Goal: Navigation & Orientation: Find specific page/section

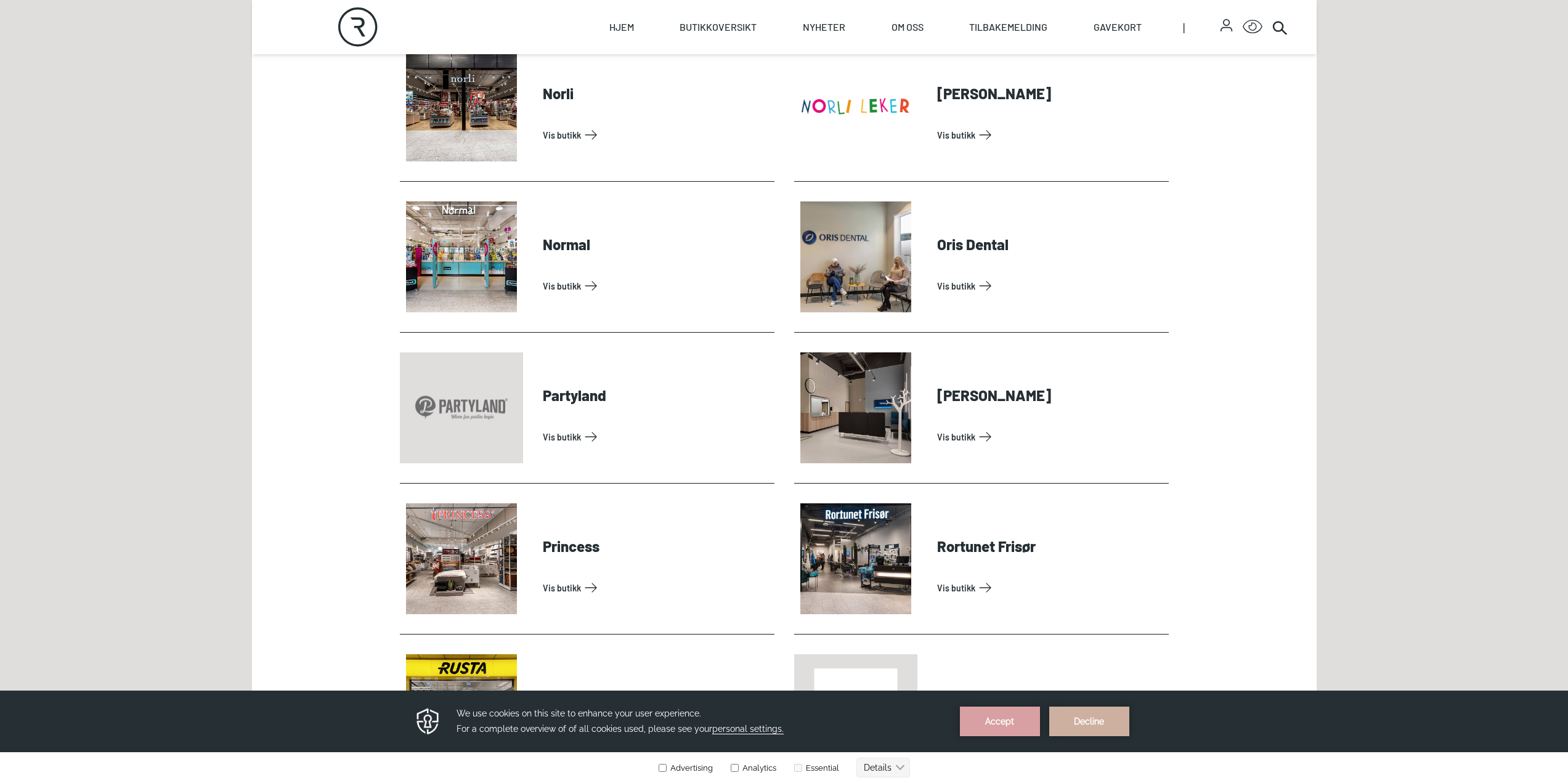
scroll to position [2588, 0]
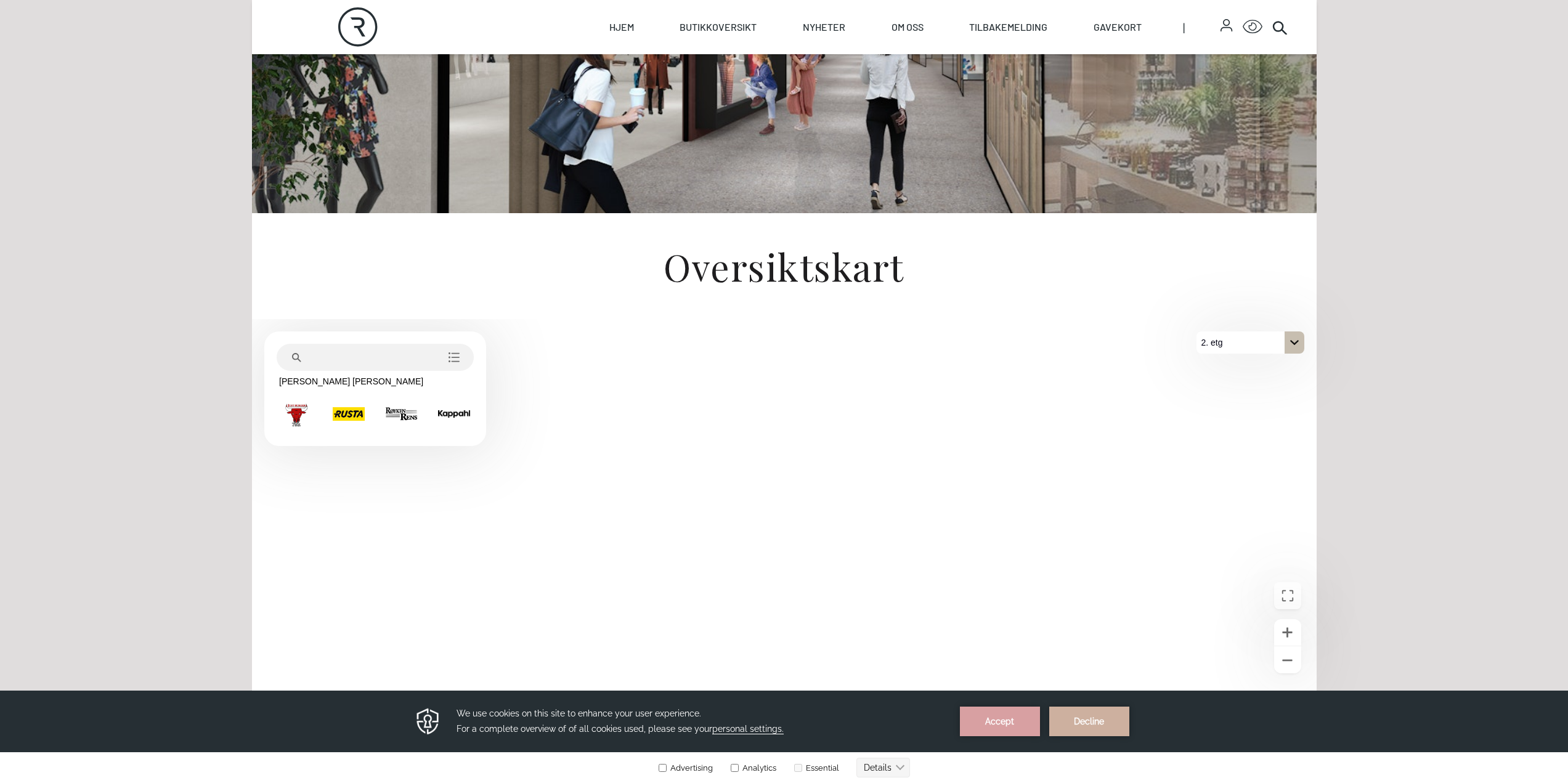
scroll to position [246, 0]
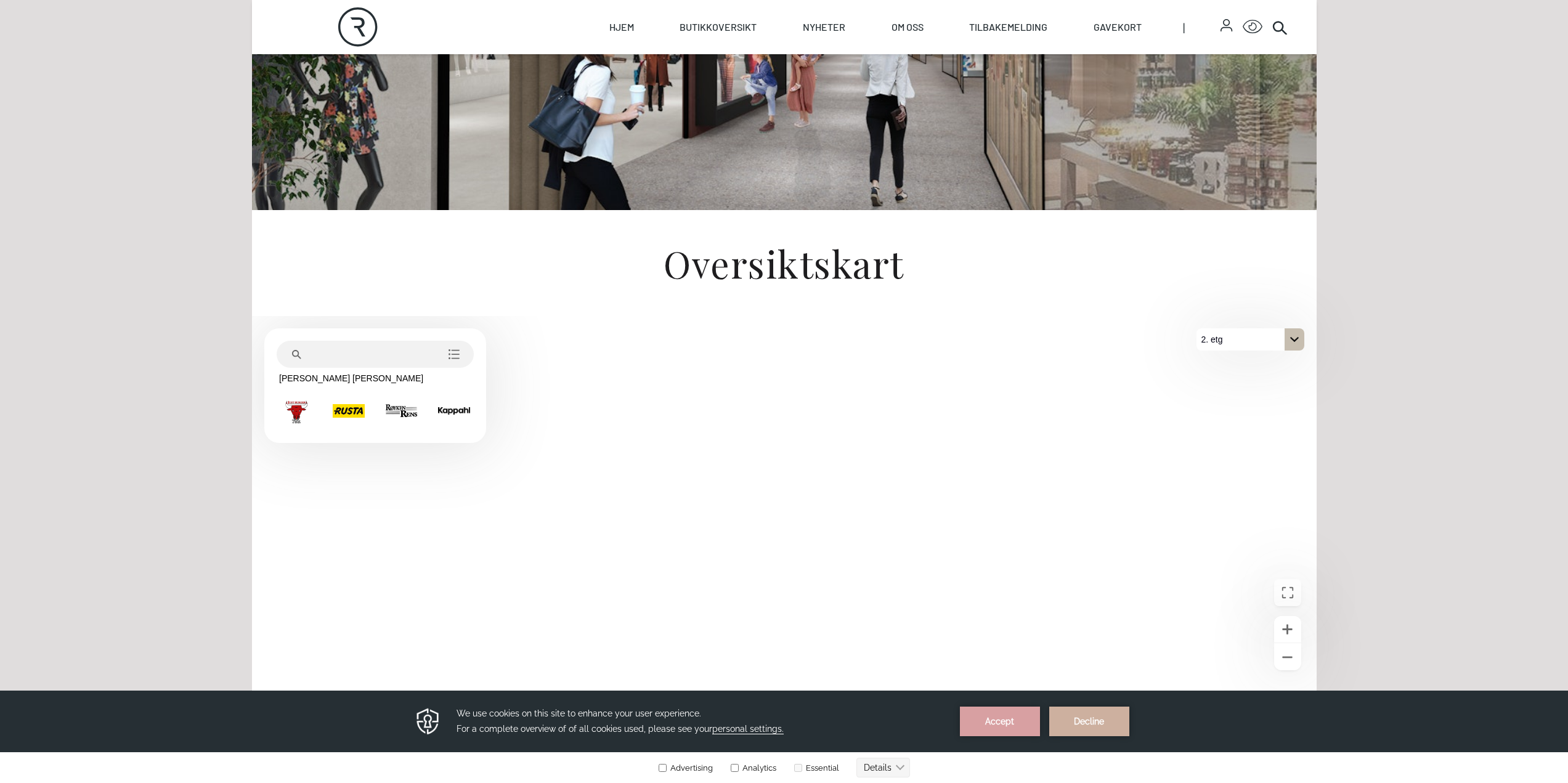
click at [1285, 350] on div "På 2. etg. Klikk for å velge en annen etasje." at bounding box center [1294, 339] width 20 height 22
click at [1228, 379] on p "1. etg" at bounding box center [1218, 384] width 31 height 22
click at [1262, 348] on div "1. etg" at bounding box center [1250, 339] width 108 height 22
click at [1252, 362] on button "2. etg" at bounding box center [1250, 361] width 108 height 22
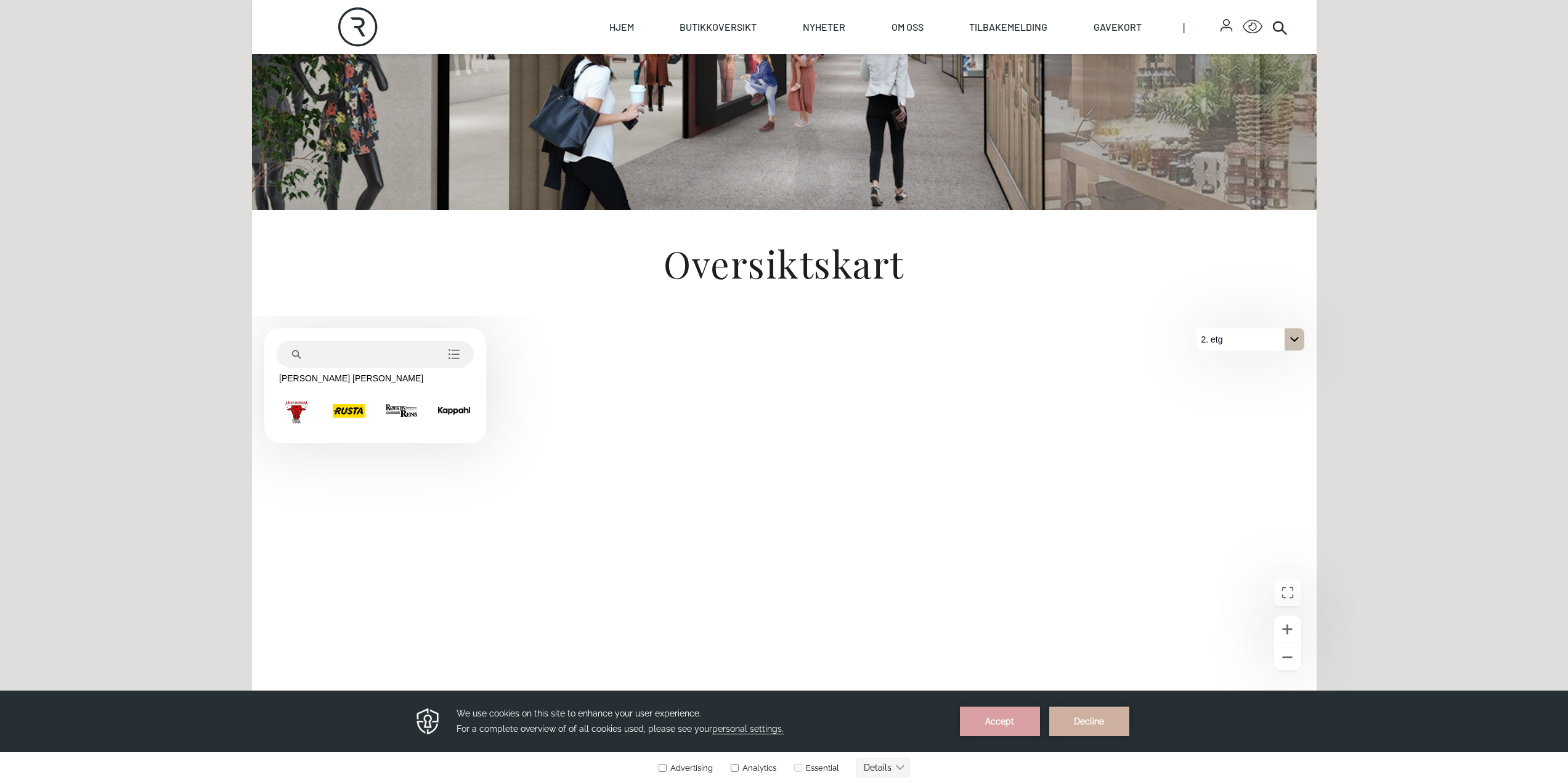
click at [1268, 349] on div "2. etg" at bounding box center [1250, 339] width 108 height 22
click at [1230, 383] on p "1. etg" at bounding box center [1218, 384] width 31 height 22
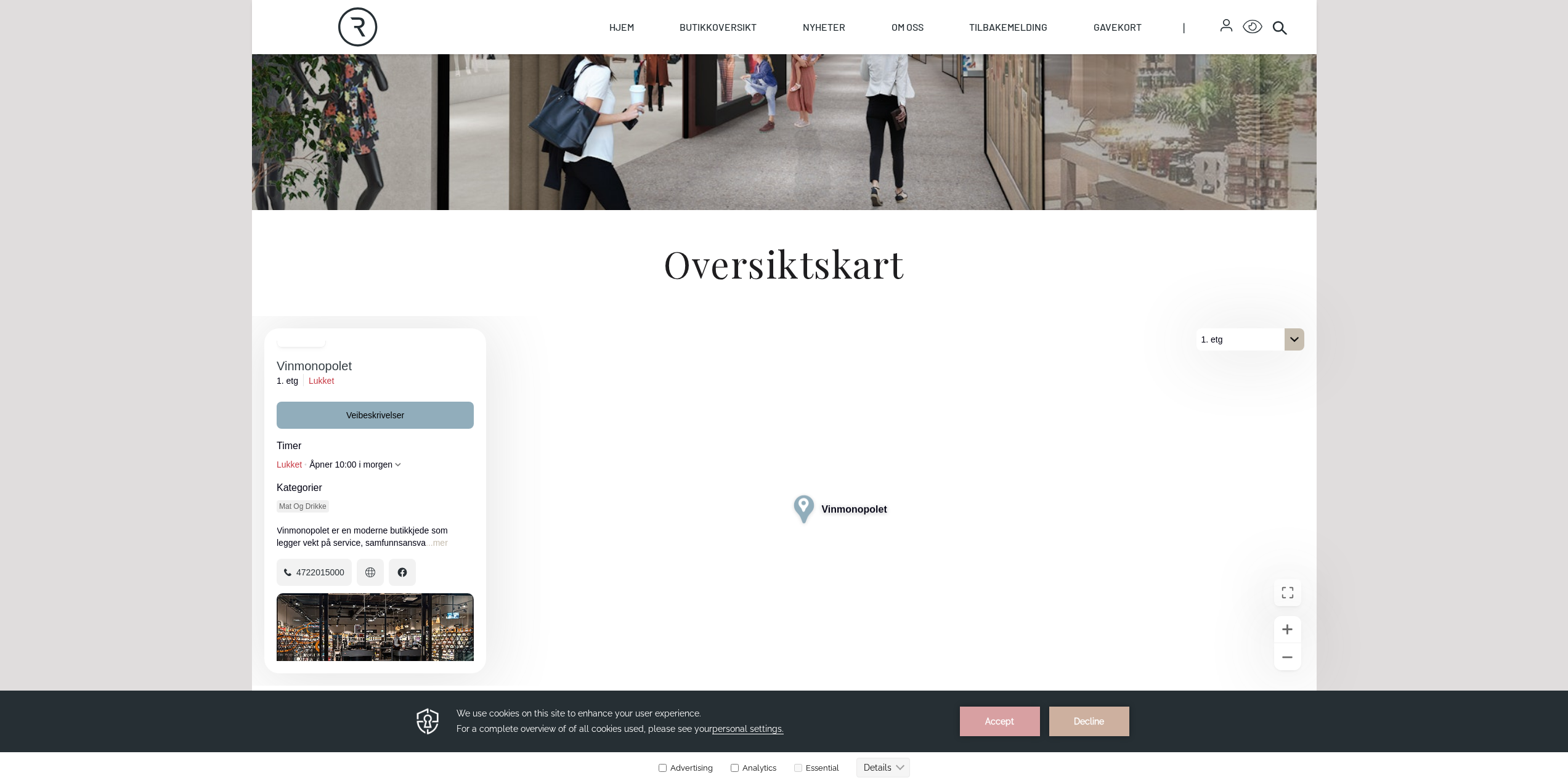
scroll to position [49, 0]
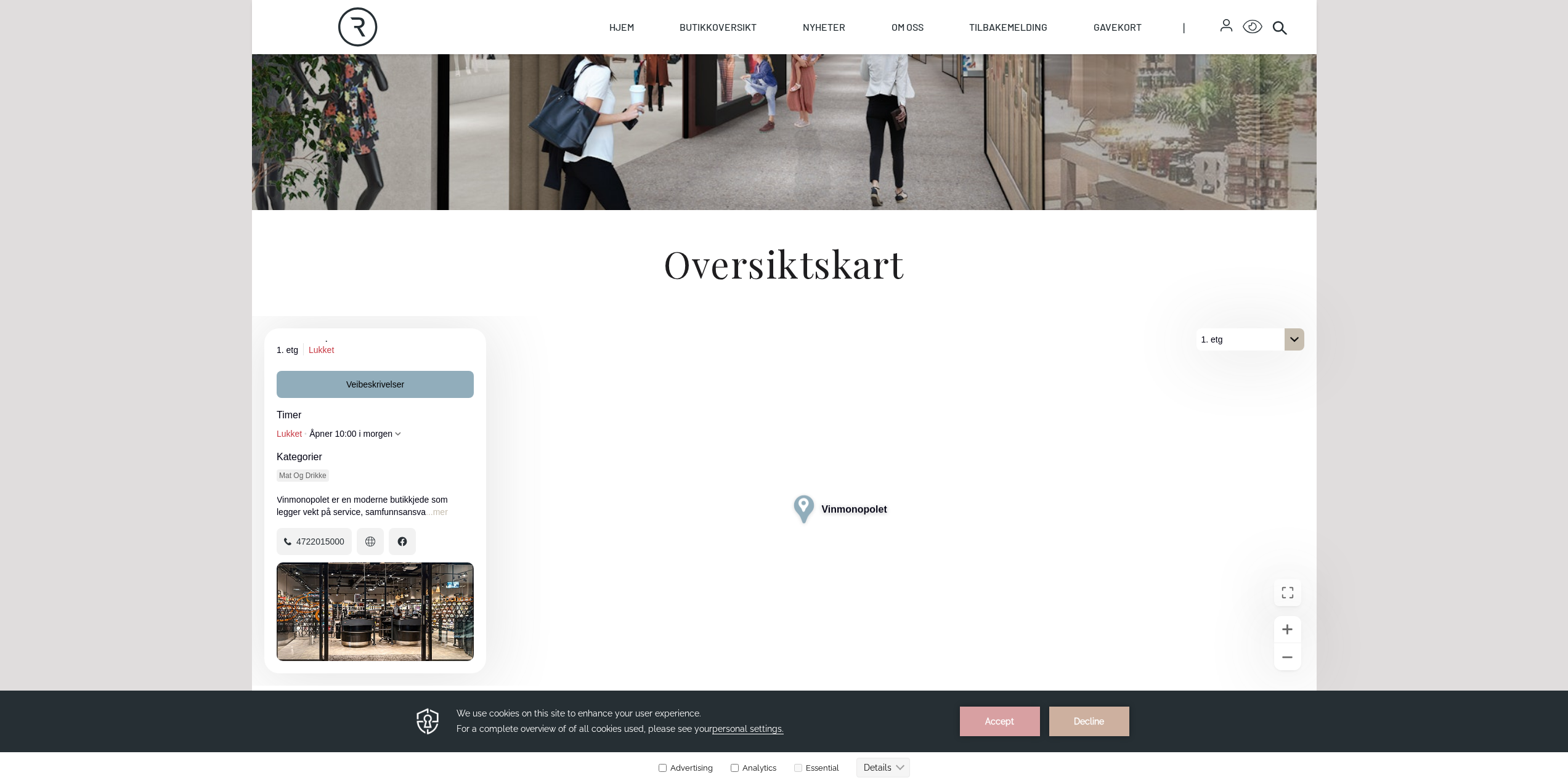
click at [1286, 348] on div "På 1. etg. Klikk for å velge en annen etasje." at bounding box center [1294, 339] width 20 height 22
click at [1271, 362] on button "2. etg" at bounding box center [1250, 361] width 108 height 22
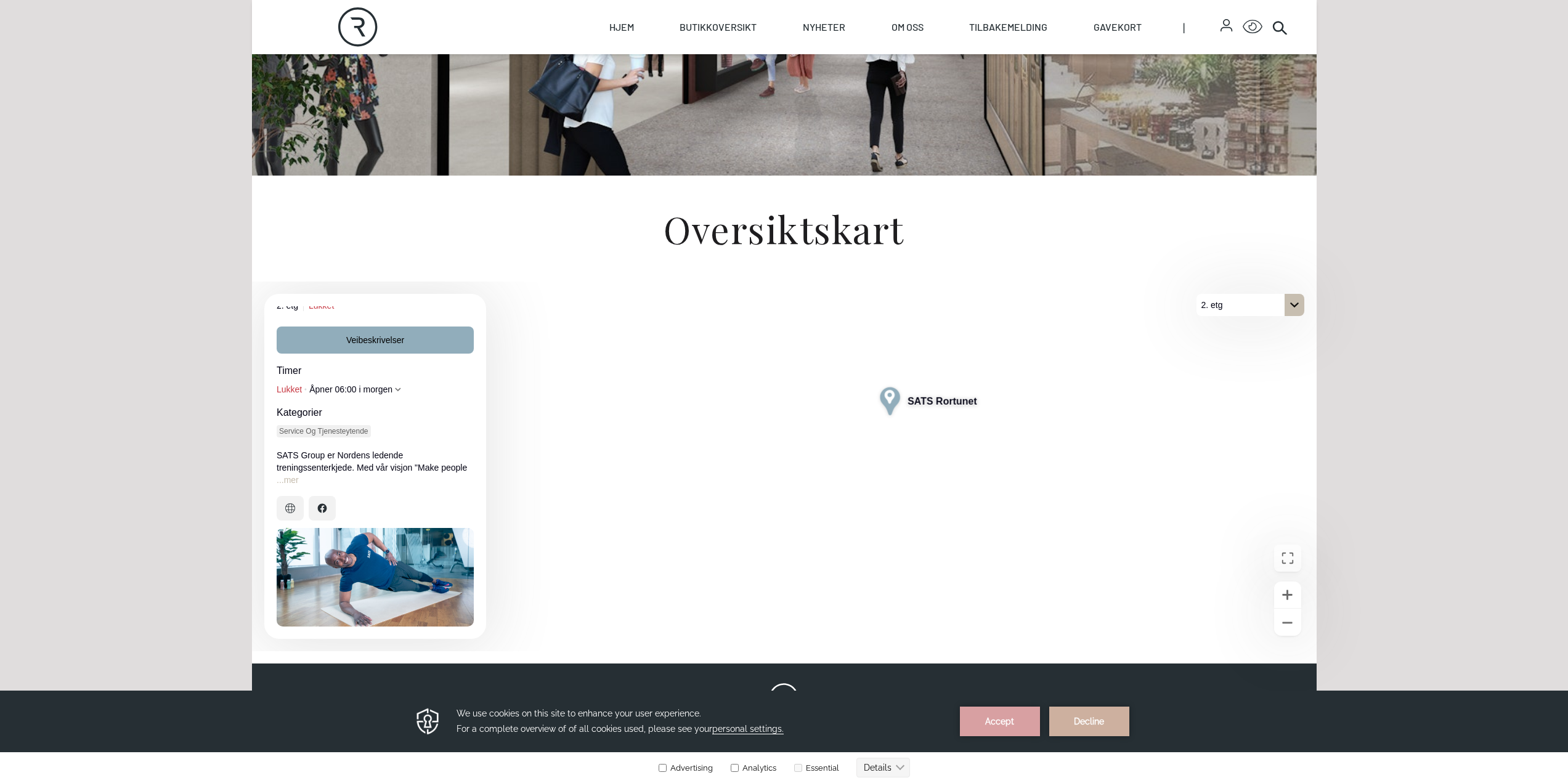
scroll to position [308, 0]
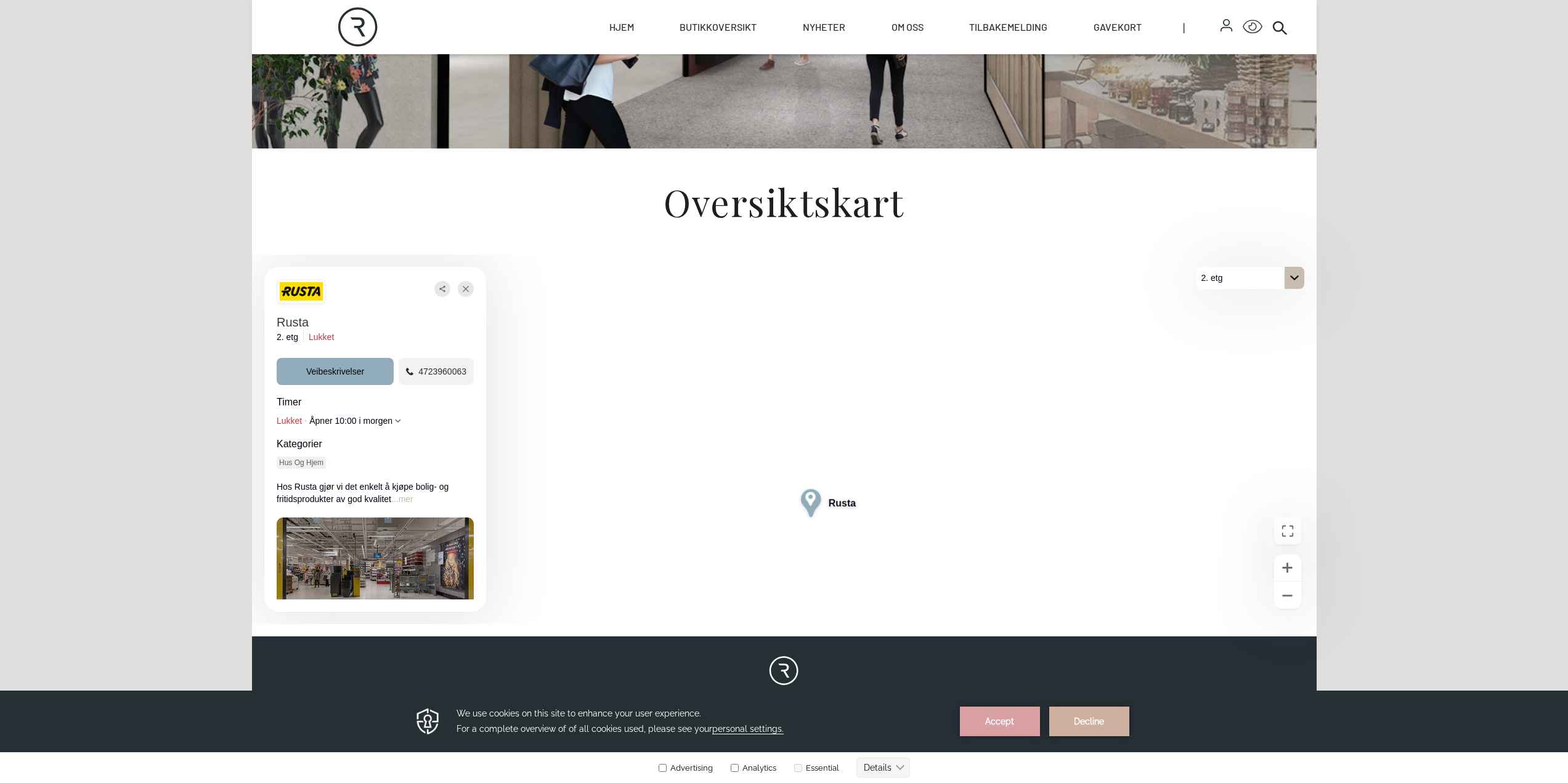
drag, startPoint x: 369, startPoint y: 537, endPoint x: 396, endPoint y: 532, distance: 27.5
click at [396, 532] on div "Åpne bilde Rusta" at bounding box center [375, 566] width 197 height 98
click at [393, 537] on div "Åpne bilde Rusta" at bounding box center [375, 566] width 197 height 98
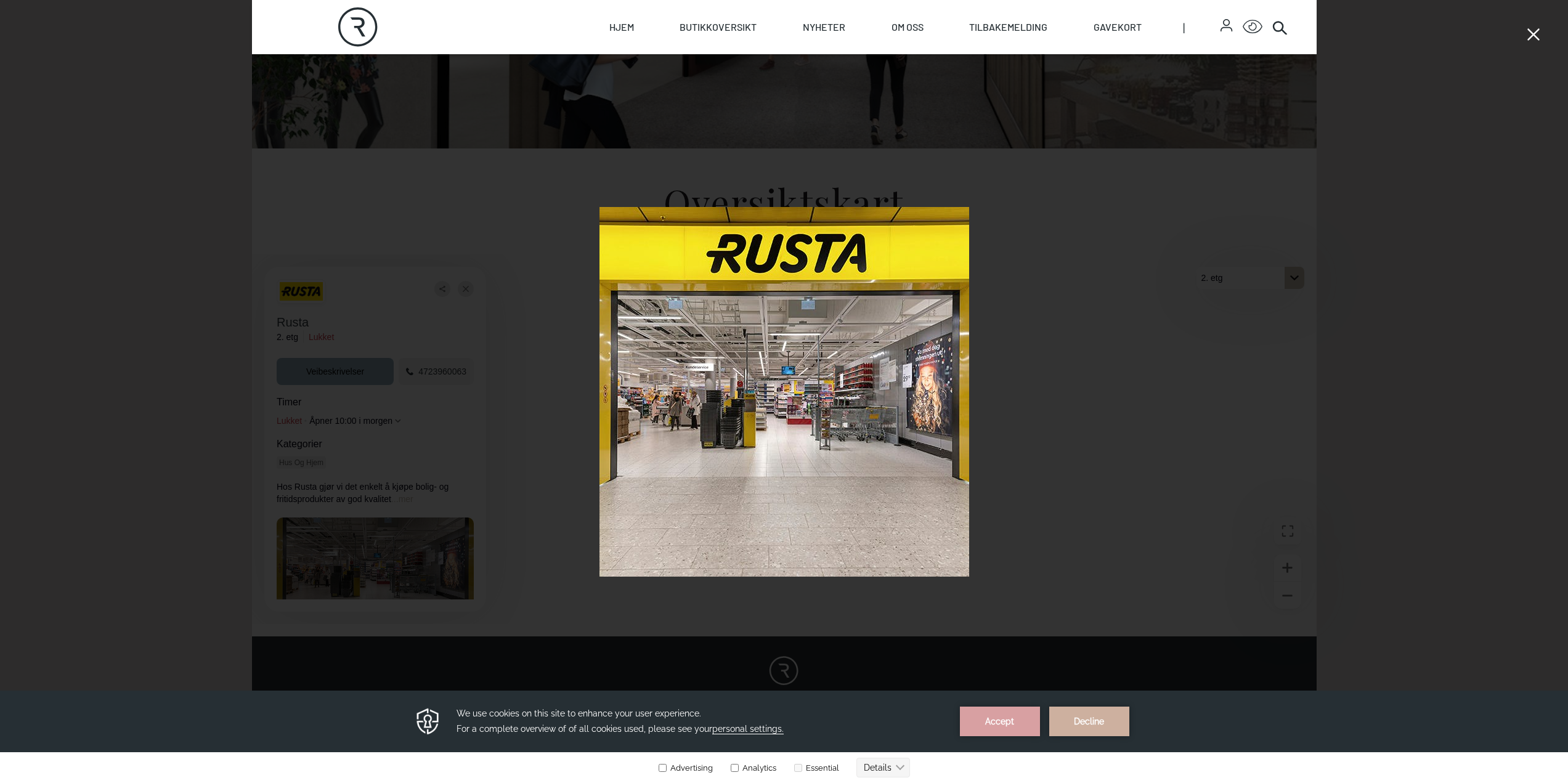
click at [1216, 329] on div at bounding box center [784, 392] width 1568 height 783
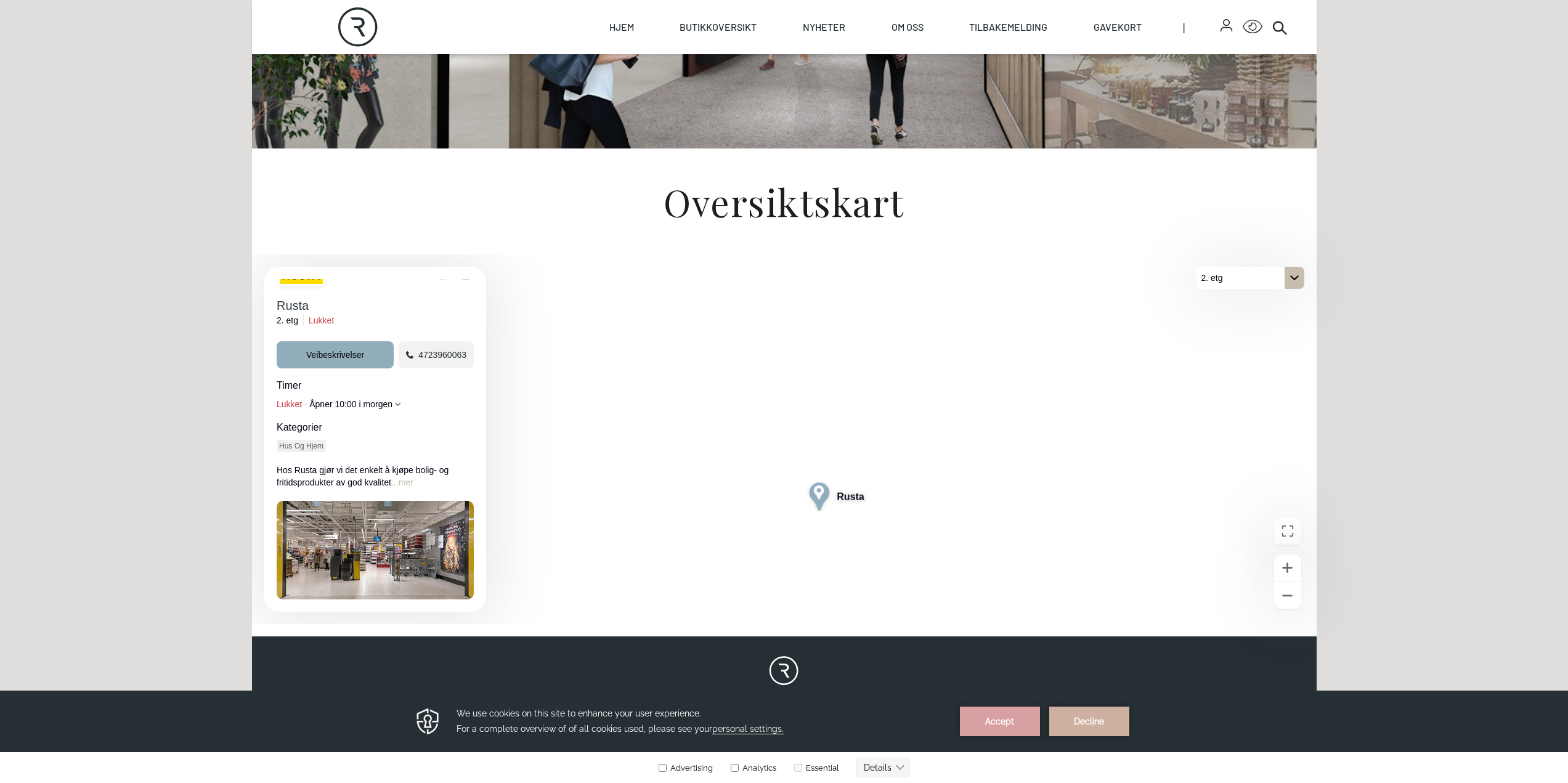
click at [464, 282] on icon "Lukke" at bounding box center [466, 272] width 6 height 22
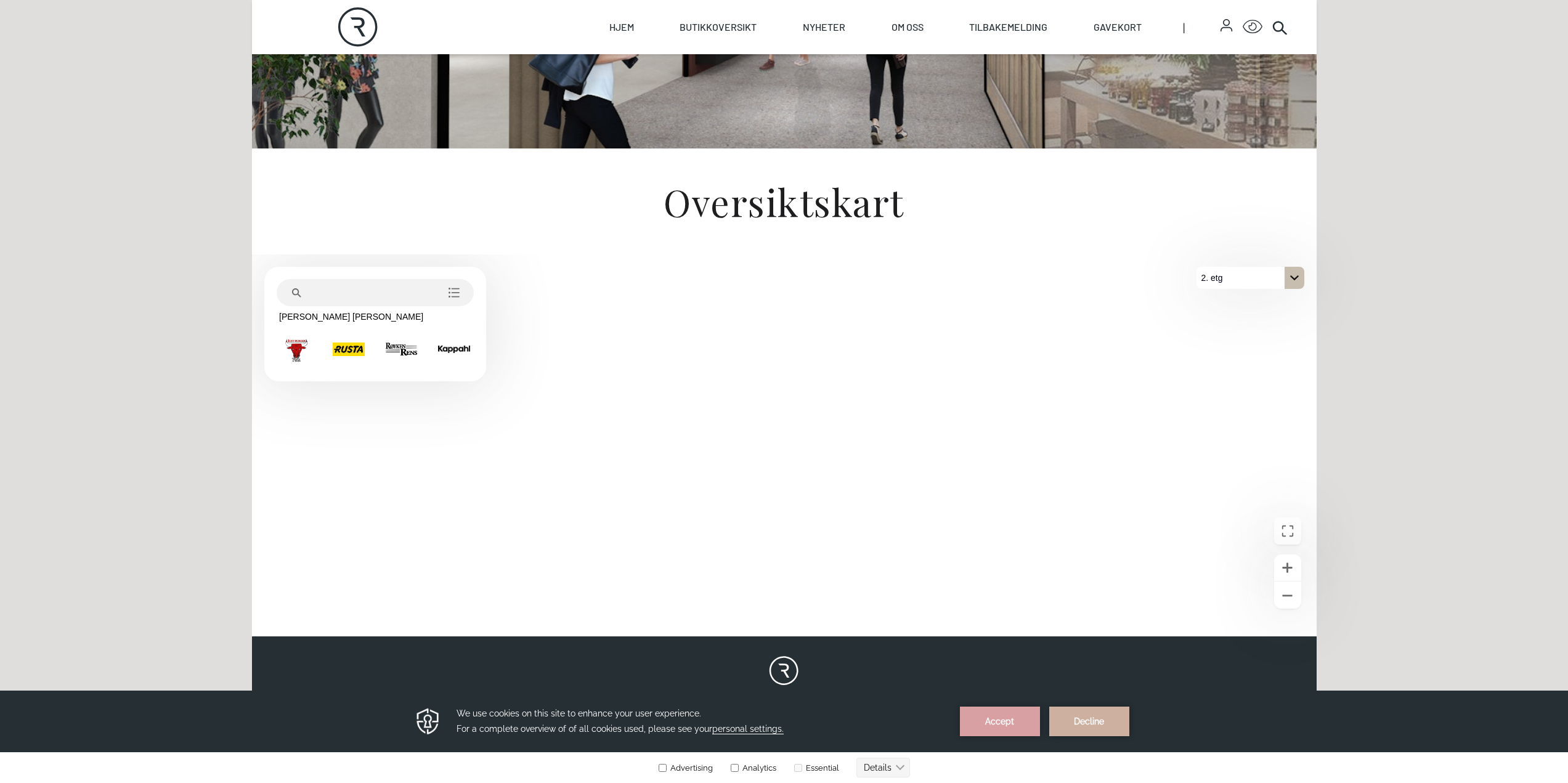
click at [1245, 279] on div "2. etg" at bounding box center [1250, 278] width 108 height 22
click at [1226, 317] on p "1. etg" at bounding box center [1218, 322] width 31 height 22
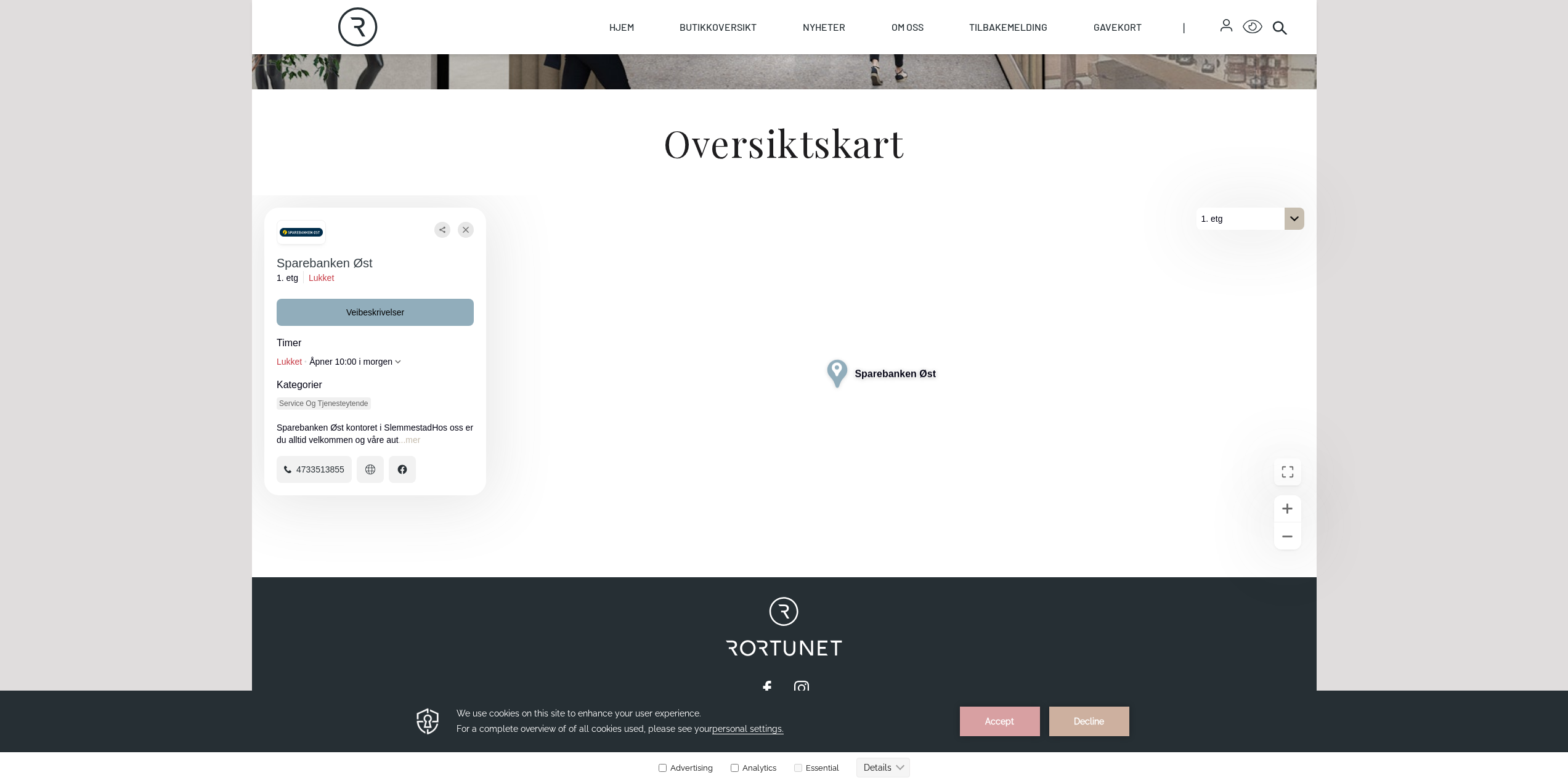
scroll to position [370, 0]
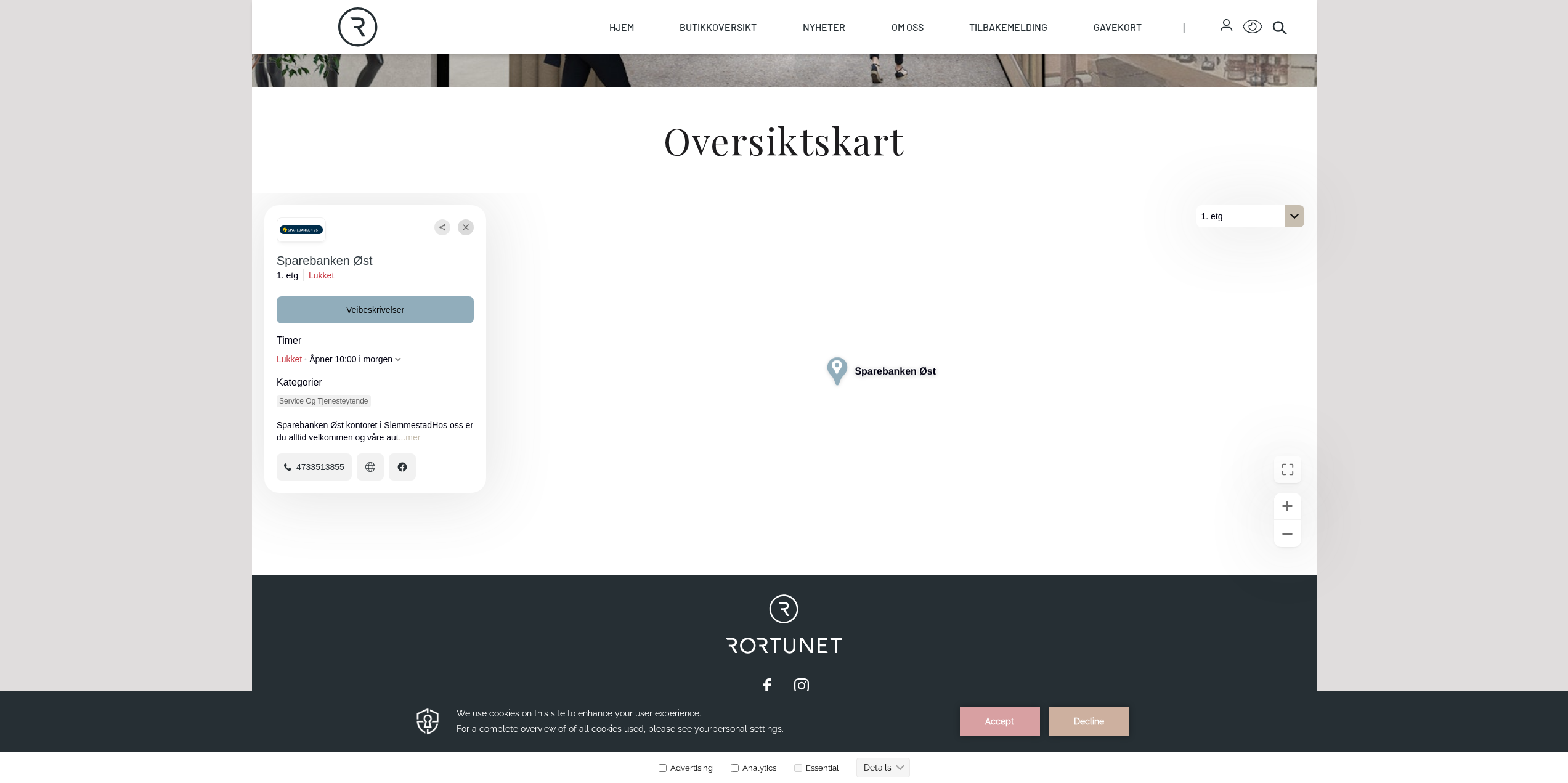
click at [469, 229] on button "Lukke" at bounding box center [466, 227] width 16 height 16
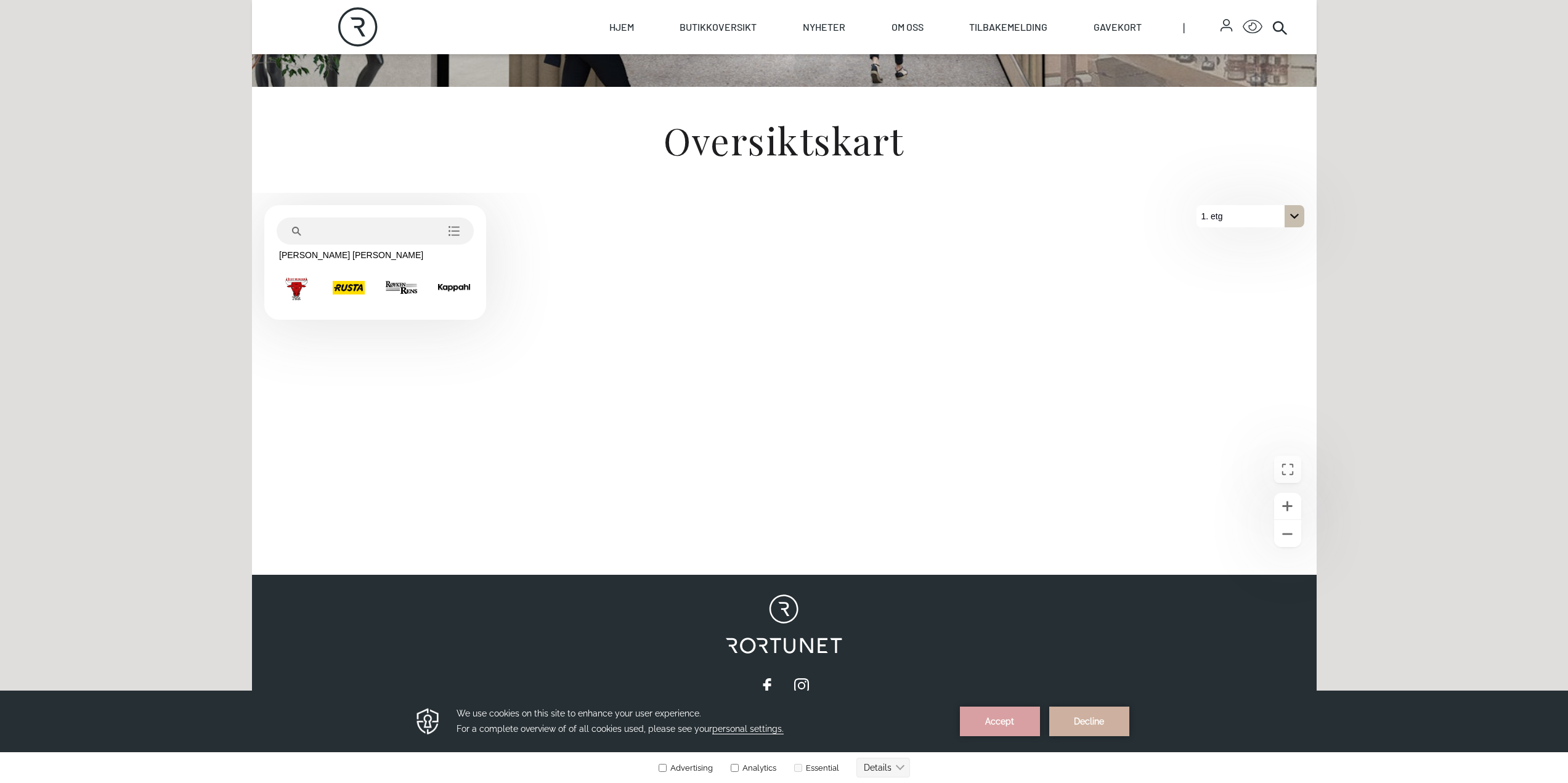
click at [1271, 212] on div "1. etg" at bounding box center [1250, 216] width 108 height 22
click at [1235, 240] on button "2. etg" at bounding box center [1250, 238] width 108 height 22
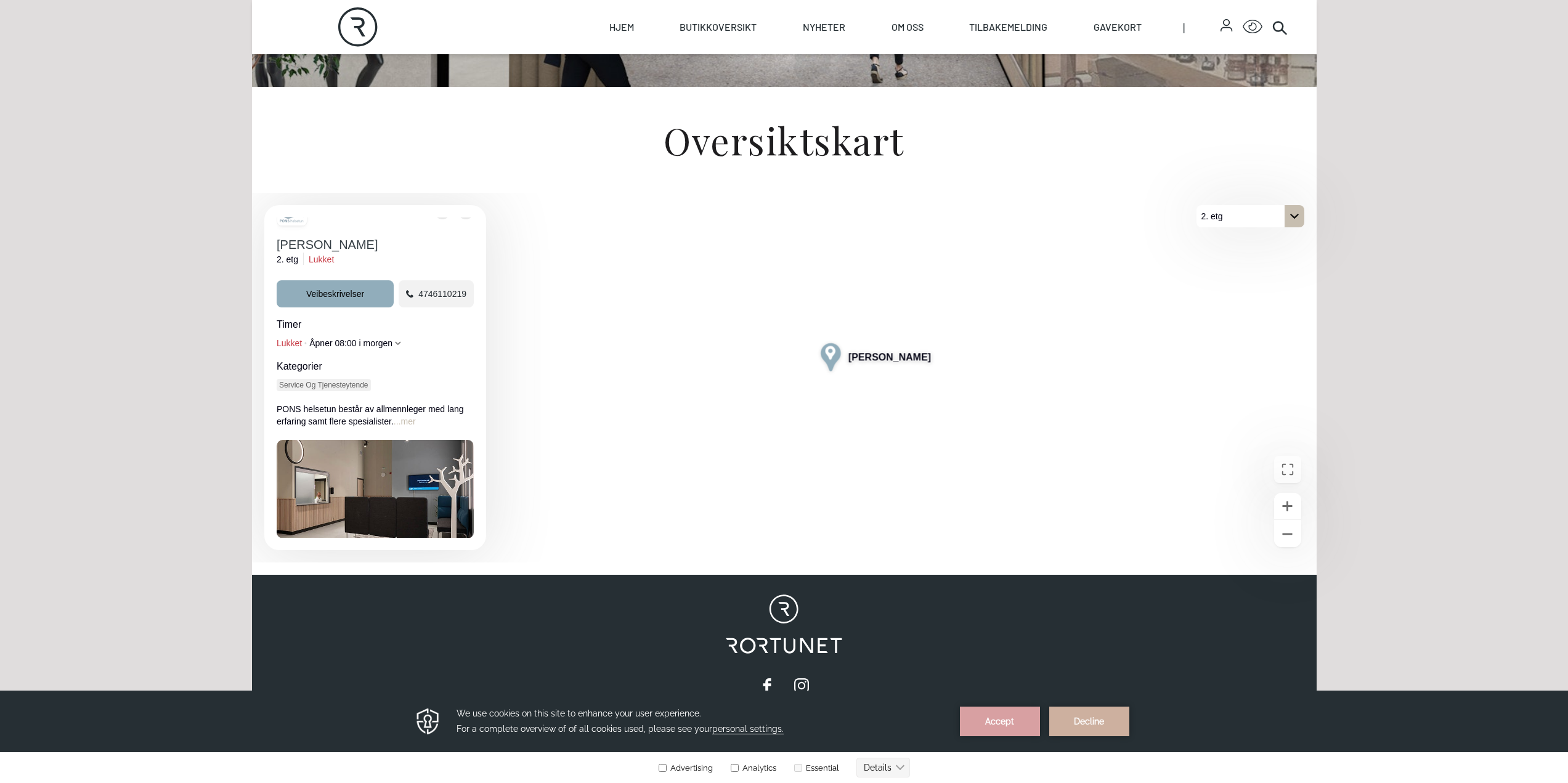
scroll to position [17, 0]
